Goal: Transaction & Acquisition: Purchase product/service

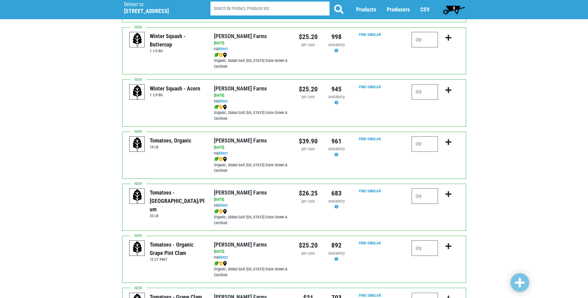
scroll to position [155, 0]
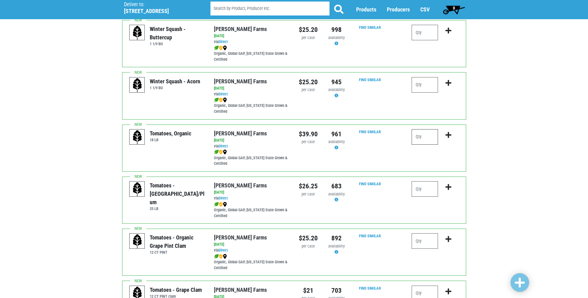
click at [425, 139] on input "number" at bounding box center [425, 136] width 26 height 15
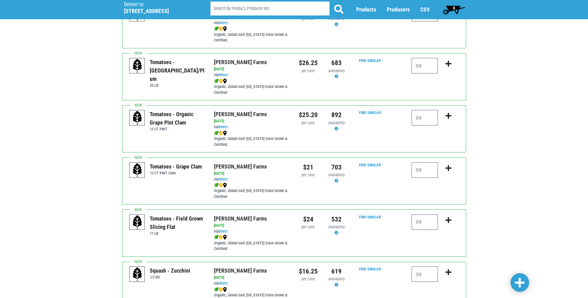
scroll to position [279, 0]
type input "1"
click at [424, 220] on input "number" at bounding box center [425, 221] width 26 height 15
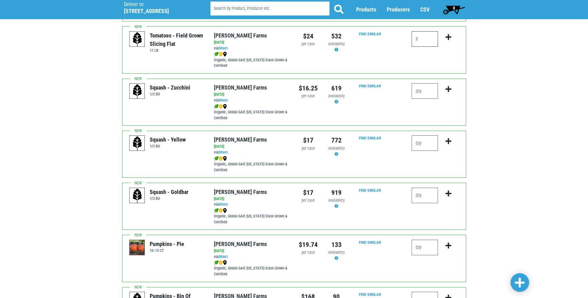
scroll to position [434, 0]
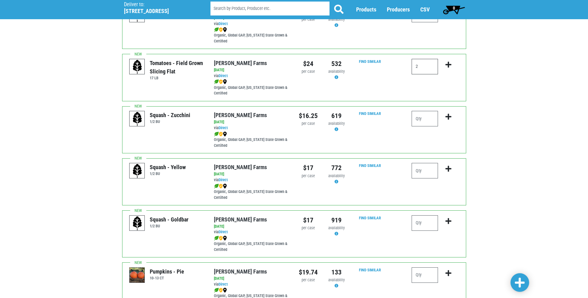
type input "2"
click at [422, 121] on input "number" at bounding box center [425, 118] width 26 height 15
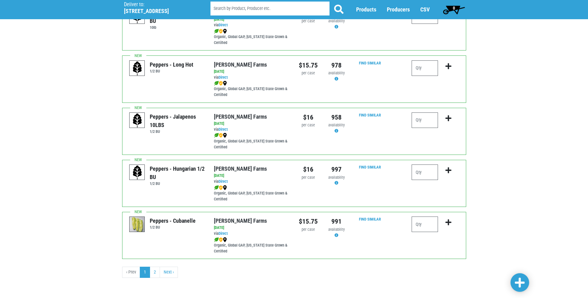
scroll to position [850, 0]
type input "1"
click at [417, 224] on input "number" at bounding box center [425, 223] width 26 height 15
click at [523, 286] on span at bounding box center [520, 282] width 10 height 11
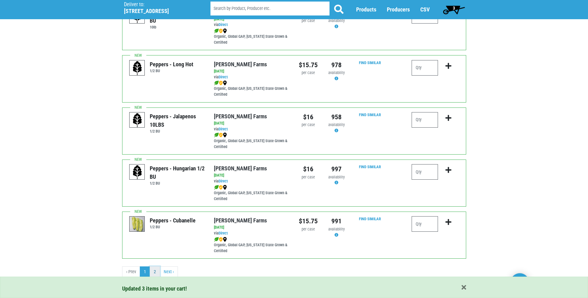
click at [159, 274] on link "2" at bounding box center [155, 272] width 10 height 11
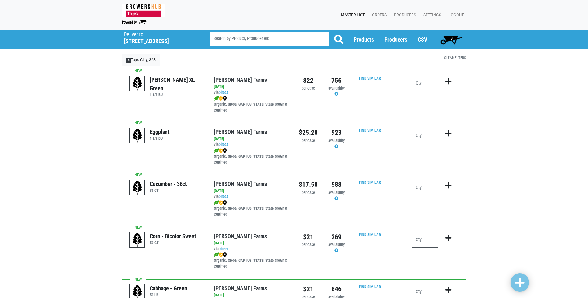
click at [422, 138] on input "number" at bounding box center [425, 135] width 26 height 15
type input "1"
drag, startPoint x: 415, startPoint y: 181, endPoint x: 417, endPoint y: 184, distance: 3.5
click at [417, 184] on input "number" at bounding box center [425, 187] width 26 height 15
type input "2"
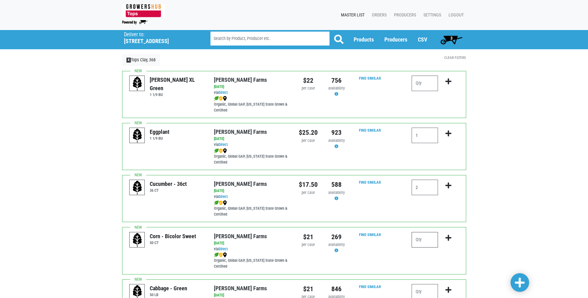
click at [428, 237] on input "number" at bounding box center [425, 239] width 26 height 15
type input "8"
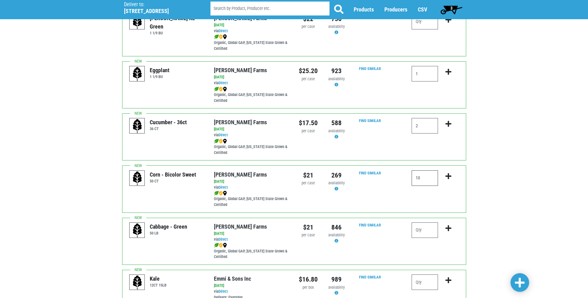
scroll to position [62, 0]
type input "10"
click at [419, 222] on div "Cabbage - Green 50 [PERSON_NAME][GEOGRAPHIC_DATA] via Direct on [DATE] 50 LB UP…" at bounding box center [294, 241] width 344 height 47
click at [421, 233] on input "number" at bounding box center [425, 229] width 26 height 15
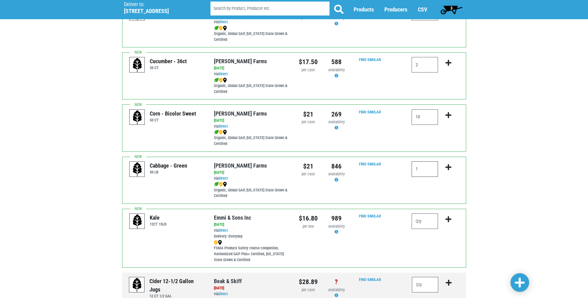
scroll to position [110, 0]
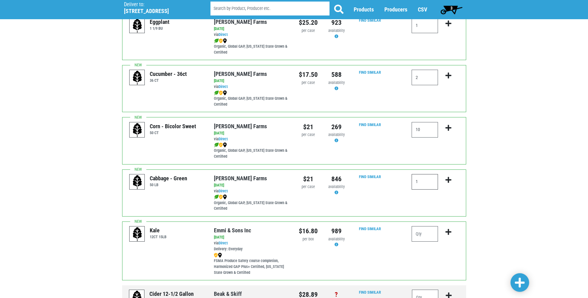
type input "1"
click at [522, 284] on span at bounding box center [520, 282] width 10 height 11
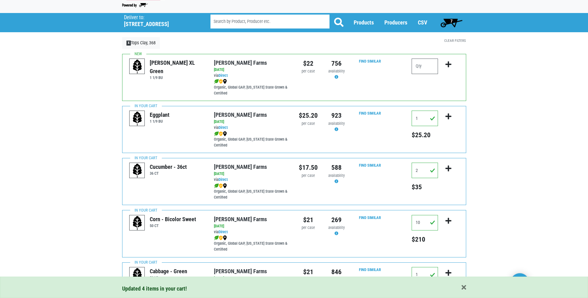
scroll to position [0, 0]
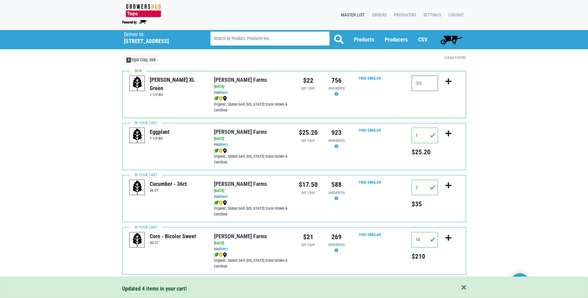
click at [454, 40] on span "7" at bounding box center [452, 39] width 28 height 12
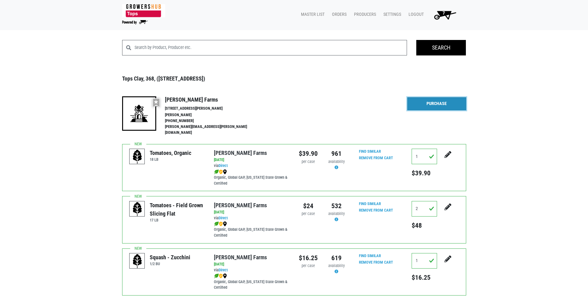
click at [440, 105] on link "Purchase" at bounding box center [436, 103] width 59 height 13
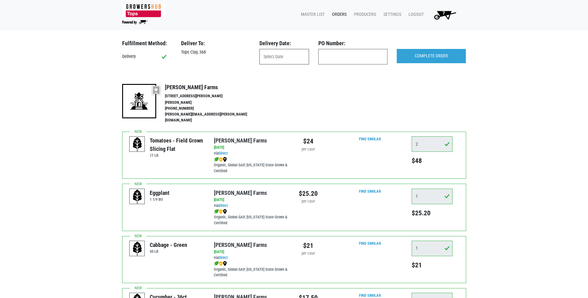
click at [294, 57] on input "text" at bounding box center [284, 56] width 50 height 15
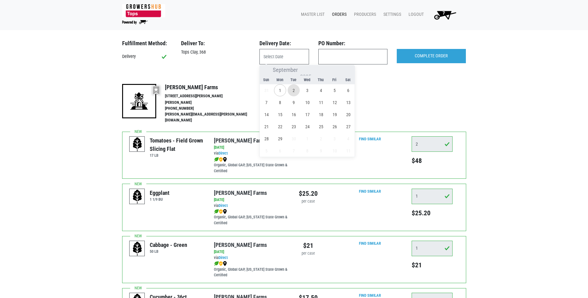
click at [291, 91] on span "2" at bounding box center [294, 90] width 12 height 12
type input "[DATE]"
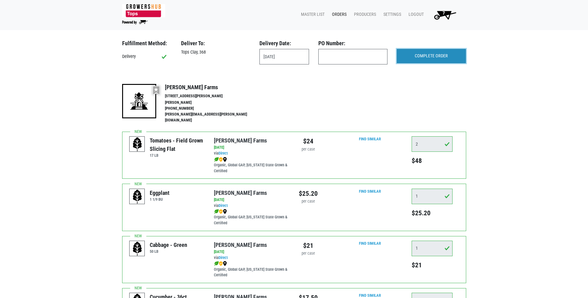
click at [447, 59] on input "COMPLETE ORDER" at bounding box center [431, 56] width 69 height 14
